Goal: Download file/media

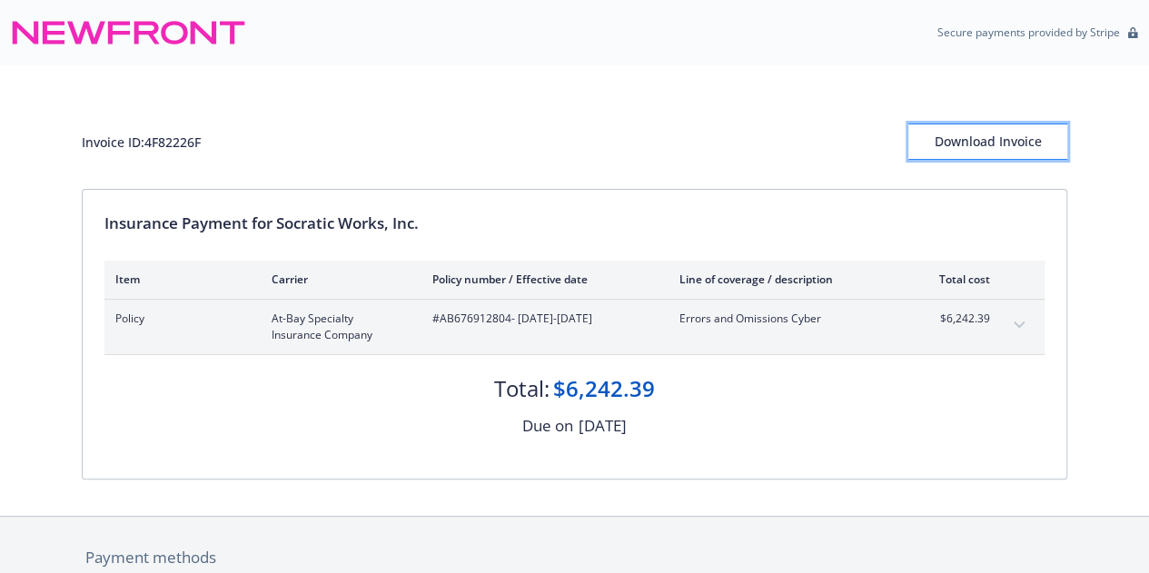
click at [1019, 127] on div "Download Invoice" at bounding box center [988, 141] width 159 height 35
click at [37, 126] on div "Invoice ID: 4F82226F Download Invoice Insurance Payment for Socratic Works, Inc…" at bounding box center [574, 290] width 1149 height 451
